Goal: Task Accomplishment & Management: Use online tool/utility

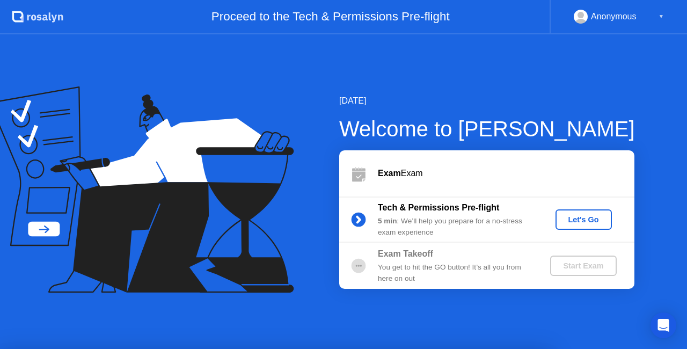
click at [486, 348] on div at bounding box center [343, 349] width 687 height 0
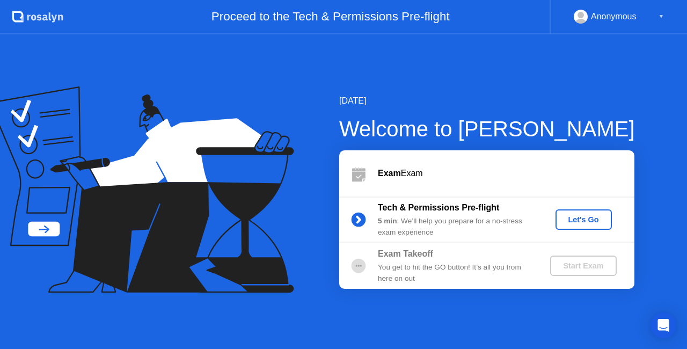
click at [430, 180] on div "Exam Exam" at bounding box center [486, 173] width 295 height 46
click at [391, 312] on div "[DATE] Welcome to [PERSON_NAME] Exam Exam Tech & Permissions Pre-flight 5 min :…" at bounding box center [343, 191] width 687 height 315
click at [573, 221] on div "Let's Go" at bounding box center [584, 219] width 48 height 9
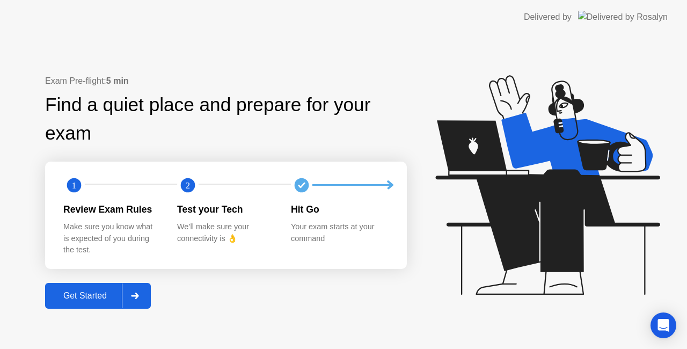
click at [108, 295] on div "Get Started" at bounding box center [85, 296] width 74 height 10
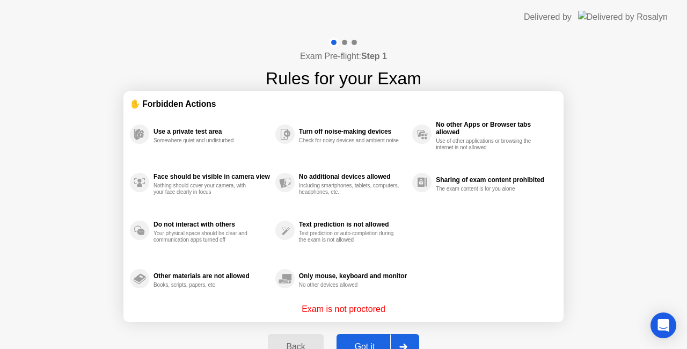
click at [354, 339] on button "Got it" at bounding box center [378, 347] width 83 height 26
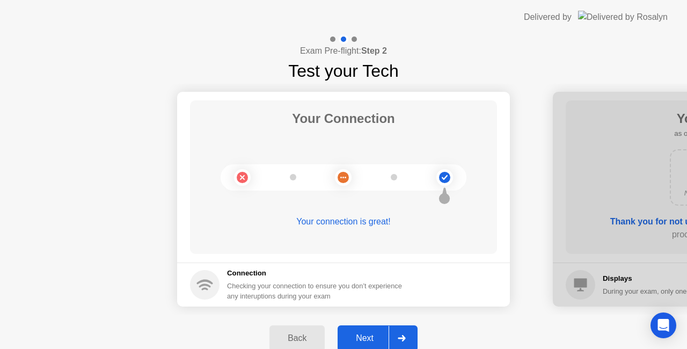
click at [369, 331] on button "Next" at bounding box center [378, 338] width 80 height 26
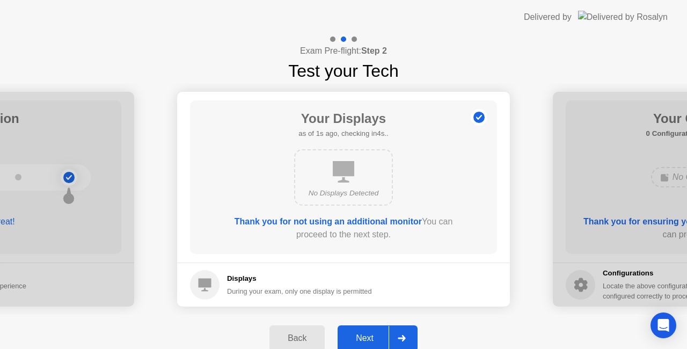
click at [369, 331] on button "Next" at bounding box center [378, 338] width 80 height 26
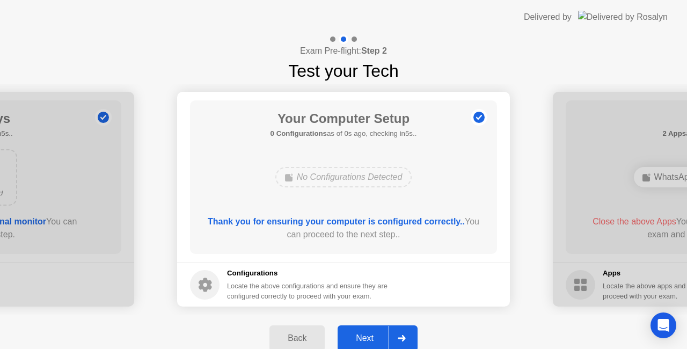
click at [369, 331] on button "Next" at bounding box center [378, 338] width 80 height 26
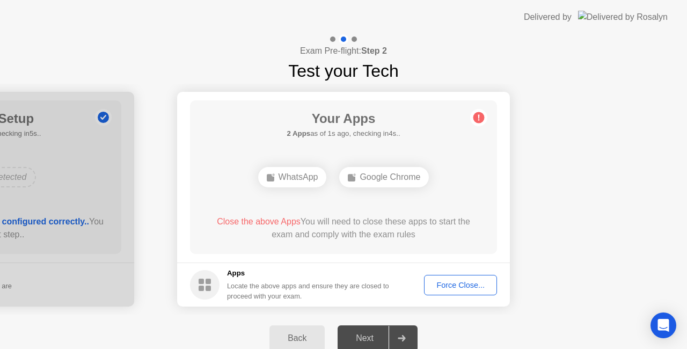
click at [449, 282] on div "Force Close..." at bounding box center [461, 285] width 66 height 9
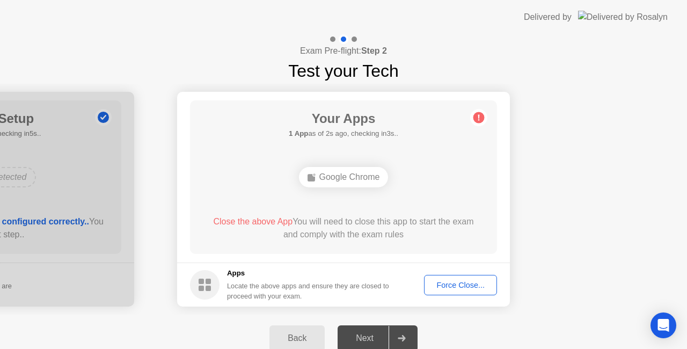
click at [466, 288] on div "Force Close..." at bounding box center [461, 285] width 66 height 9
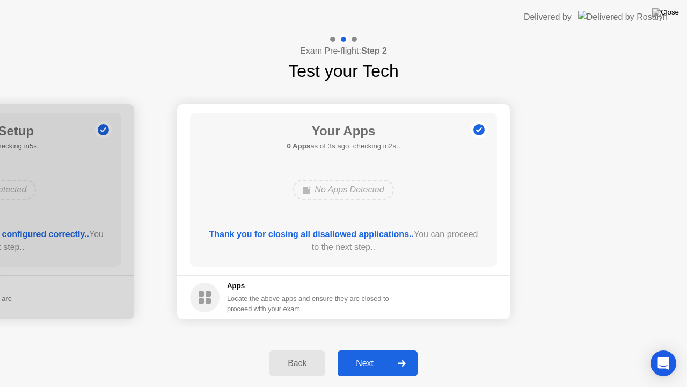
click at [357, 348] on div "Next" at bounding box center [365, 363] width 48 height 10
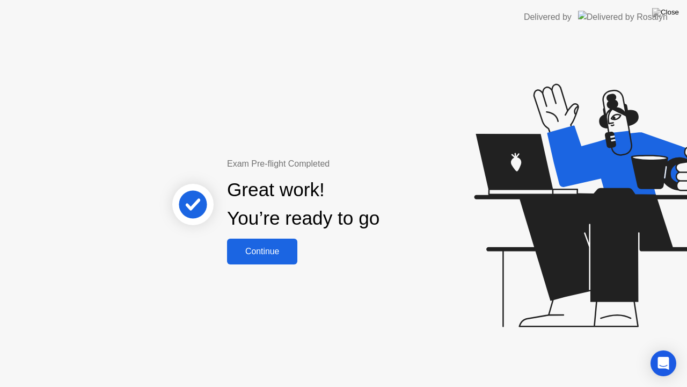
click at [274, 254] on div "Continue" at bounding box center [262, 251] width 64 height 10
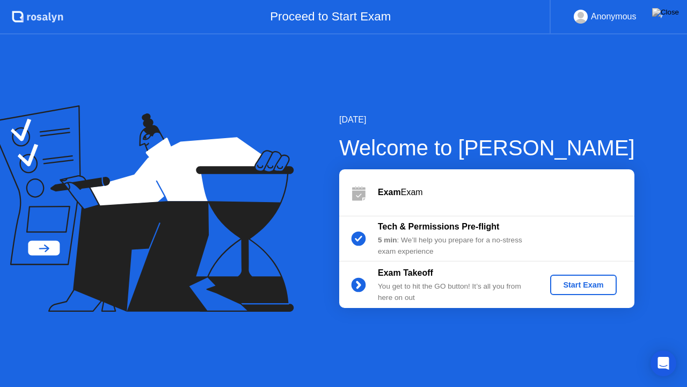
click at [578, 287] on div "Start Exam" at bounding box center [583, 284] width 57 height 9
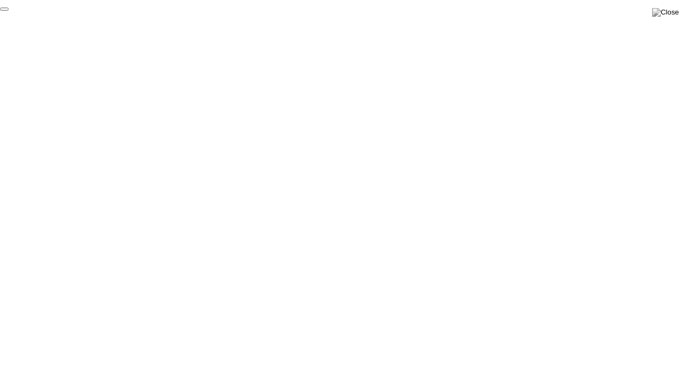
click div "End Proctoring Session"
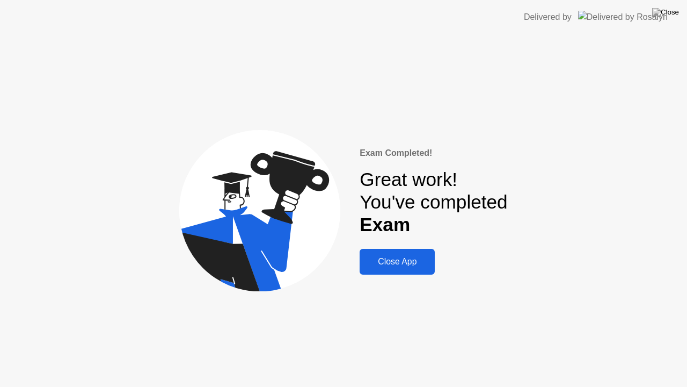
click at [419, 254] on button "Close App" at bounding box center [397, 262] width 75 height 26
